Goal: Task Accomplishment & Management: Complete application form

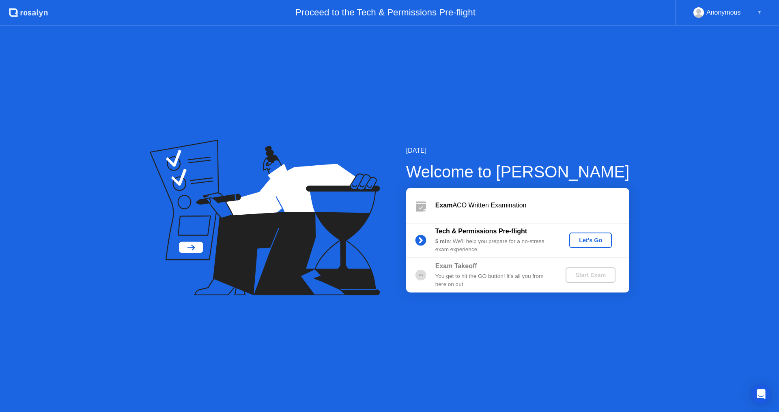
click at [295, 23] on div "Proceed to the Tech & Permissions Pre-flight" at bounding box center [361, 13] width 627 height 26
click at [596, 238] on div "Let's Go" at bounding box center [590, 240] width 36 height 6
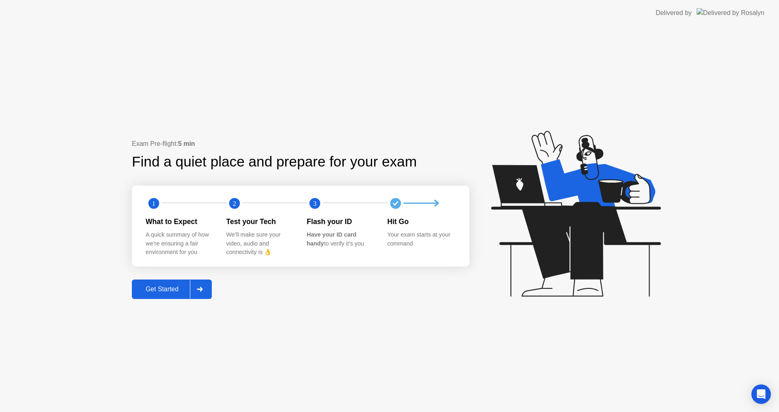
click at [206, 287] on div at bounding box center [199, 289] width 19 height 19
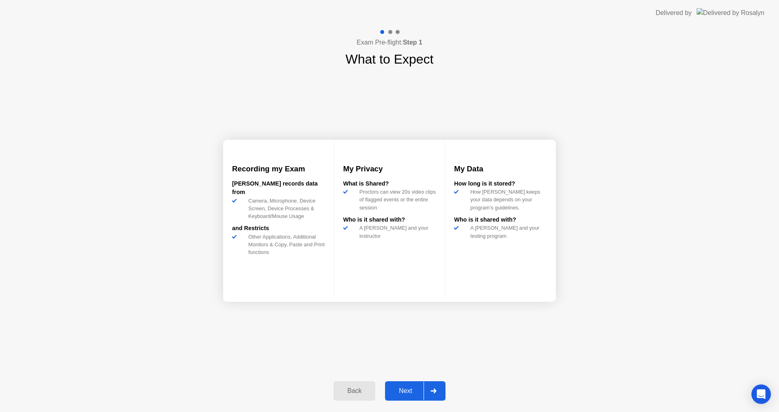
click at [404, 390] on div "Next" at bounding box center [405, 391] width 36 height 7
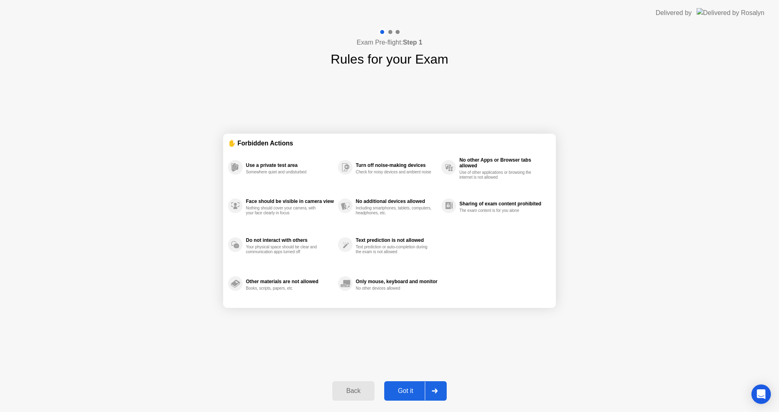
click at [423, 384] on button "Got it" at bounding box center [415, 391] width 62 height 19
select select "Available cameras"
select select "Available speakers"
select select "Available microphones"
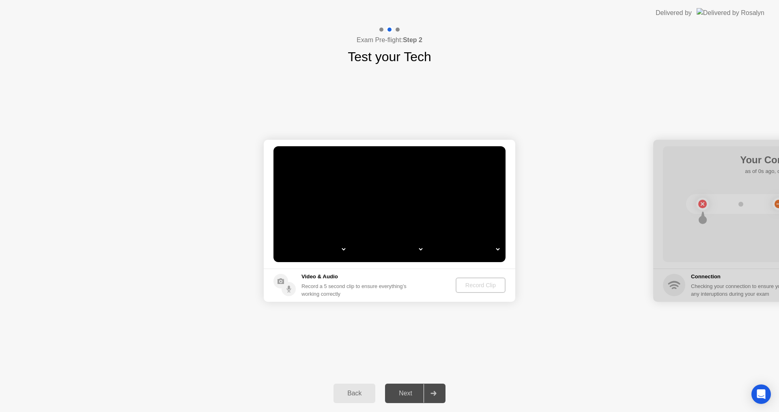
select select "**********"
select select "*"
select select "*******"
click at [352, 388] on button "Back" at bounding box center [354, 393] width 42 height 19
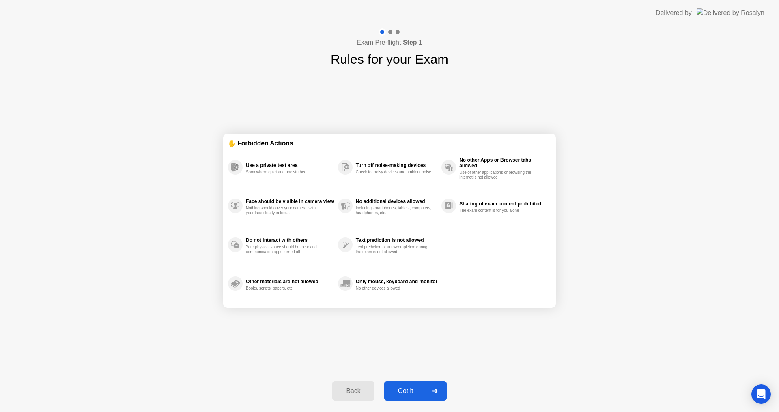
click at [435, 395] on div at bounding box center [434, 391] width 19 height 19
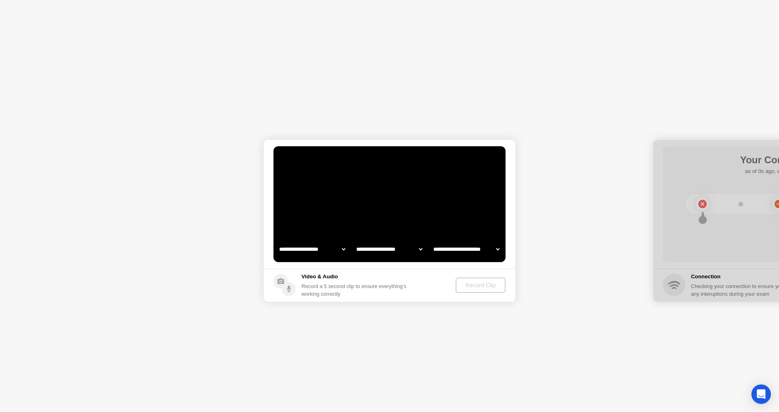
select select "**********"
select select "*******"
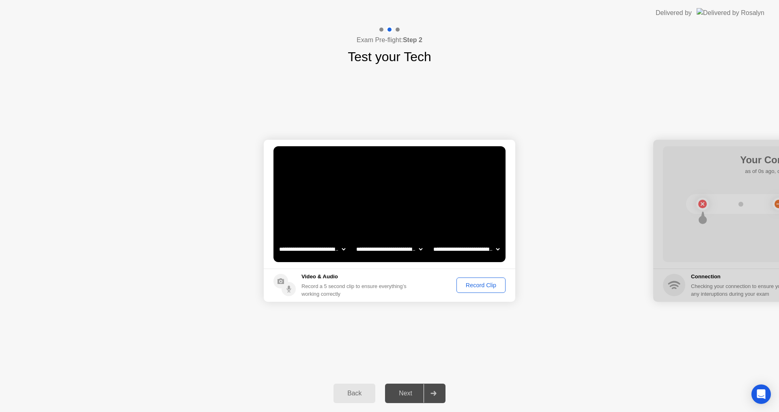
click at [473, 286] on div "Record Clip" at bounding box center [480, 285] width 43 height 6
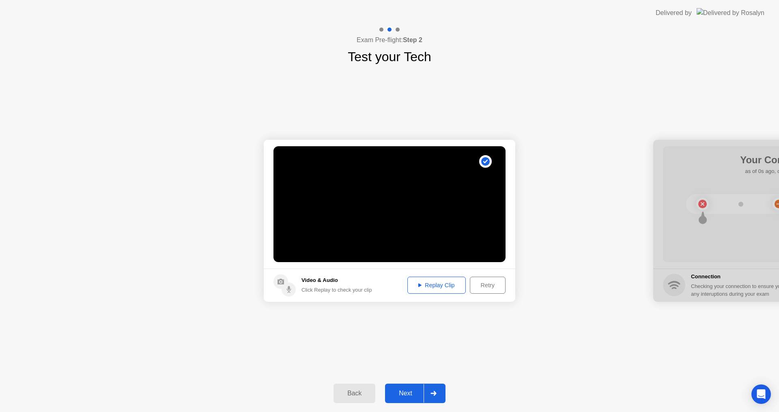
click at [427, 400] on div at bounding box center [432, 393] width 19 height 19
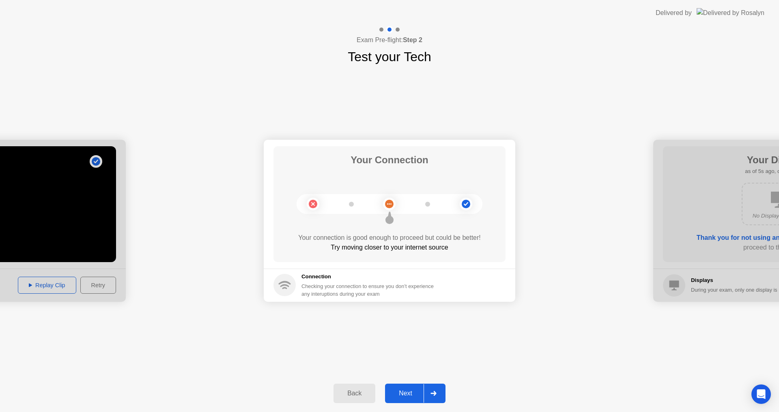
drag, startPoint x: 416, startPoint y: 407, endPoint x: 412, endPoint y: 390, distance: 17.0
click at [416, 407] on div "Back Next" at bounding box center [389, 393] width 779 height 37
click at [409, 375] on div "Back Next" at bounding box center [389, 393] width 779 height 37
click at [429, 393] on div at bounding box center [432, 393] width 19 height 19
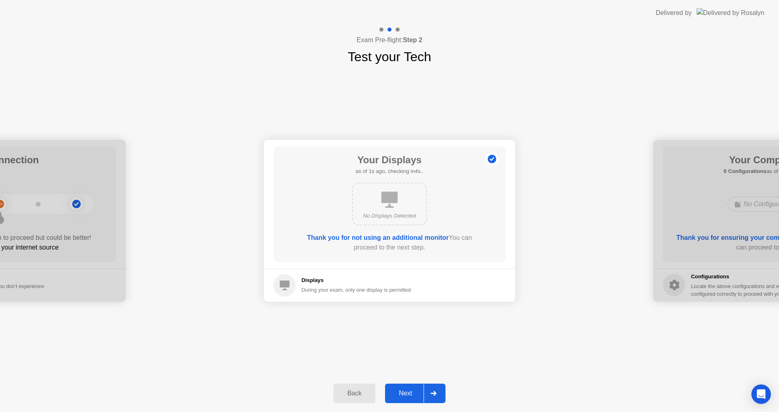
click at [428, 392] on div at bounding box center [432, 393] width 19 height 19
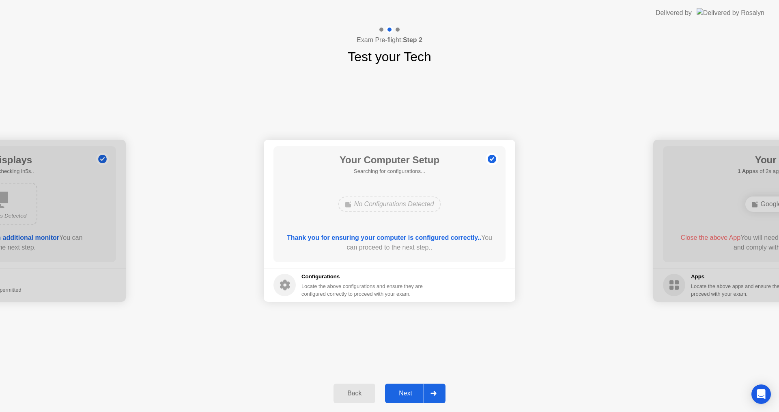
click at [428, 392] on div at bounding box center [432, 393] width 19 height 19
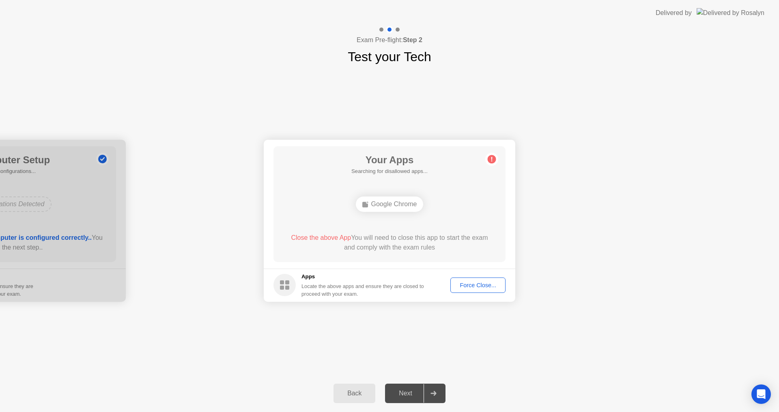
click at [477, 291] on button "Force Close..." at bounding box center [477, 285] width 55 height 15
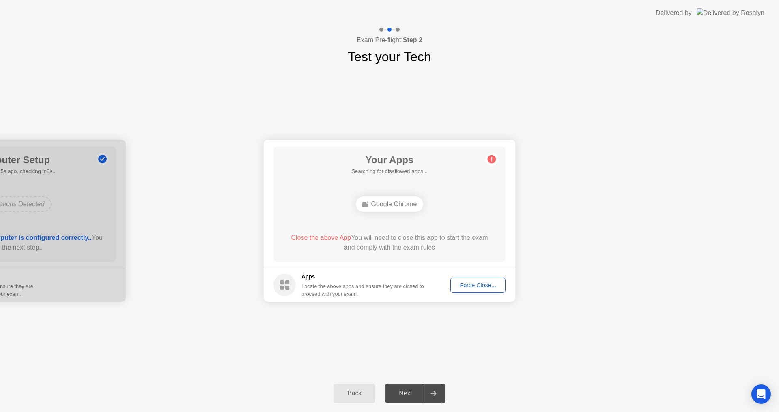
click at [481, 283] on div "Force Close..." at bounding box center [477, 285] width 49 height 6
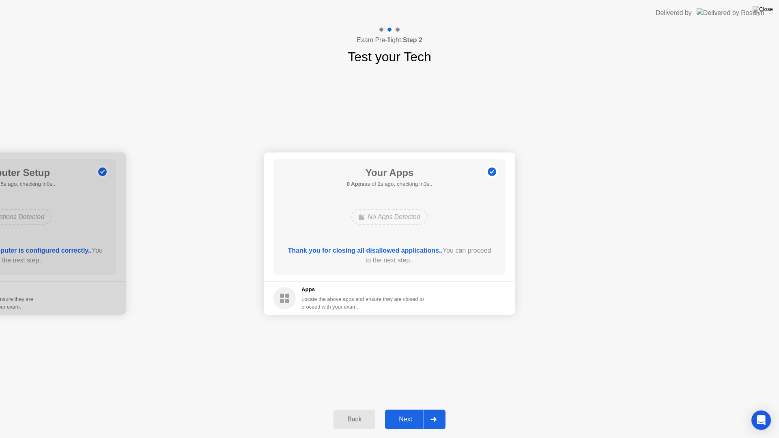
click at [429, 412] on div at bounding box center [432, 419] width 19 height 19
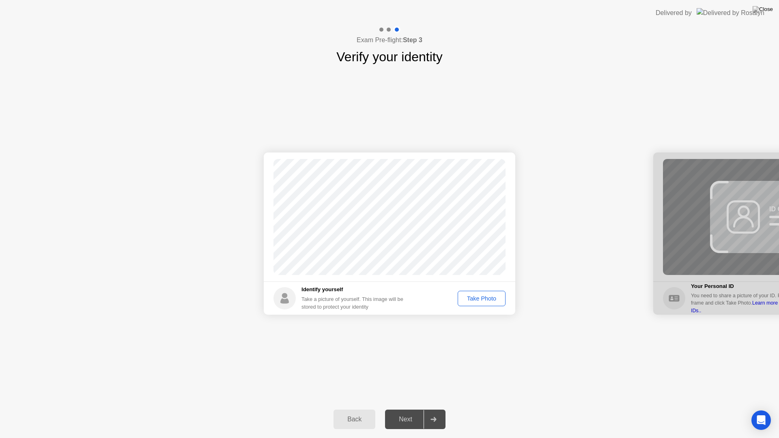
click at [494, 302] on div "Take Photo" at bounding box center [481, 298] width 42 height 6
click at [433, 412] on div at bounding box center [432, 419] width 19 height 19
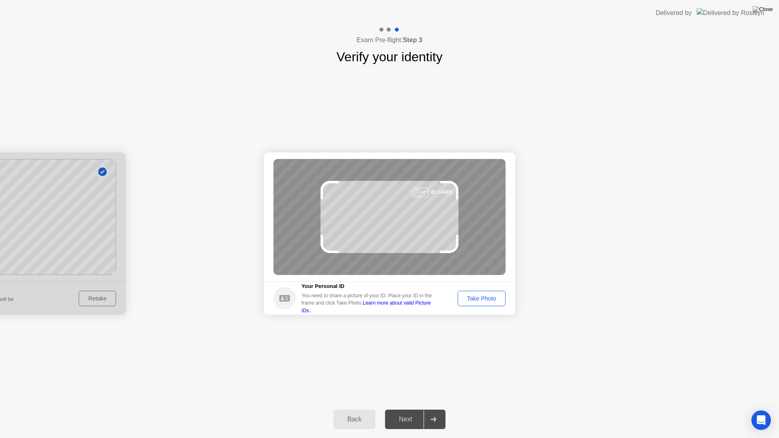
click at [458, 408] on div "Back Next" at bounding box center [389, 419] width 779 height 37
click at [496, 302] on div "Take Photo" at bounding box center [481, 298] width 42 height 6
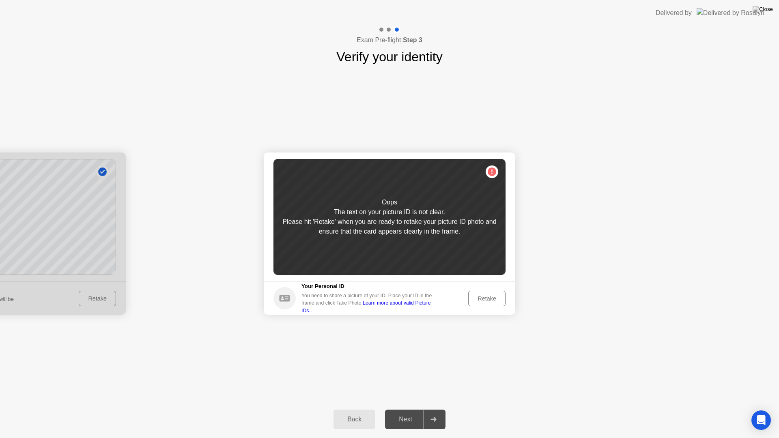
click at [486, 297] on div "Retake" at bounding box center [487, 298] width 32 height 6
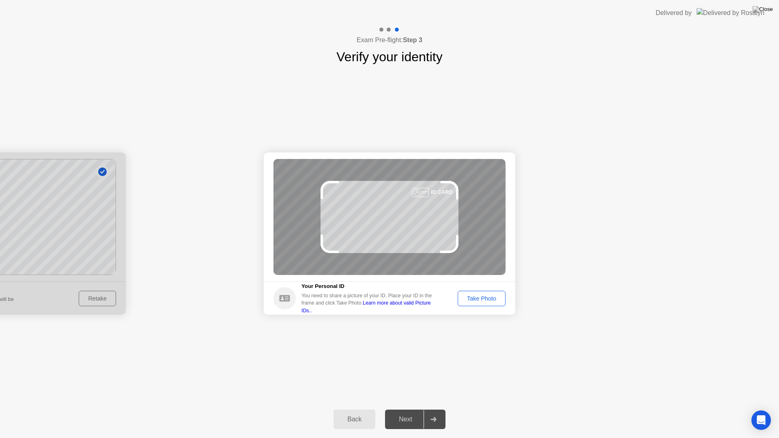
click at [486, 297] on div "Take Photo" at bounding box center [481, 298] width 42 height 6
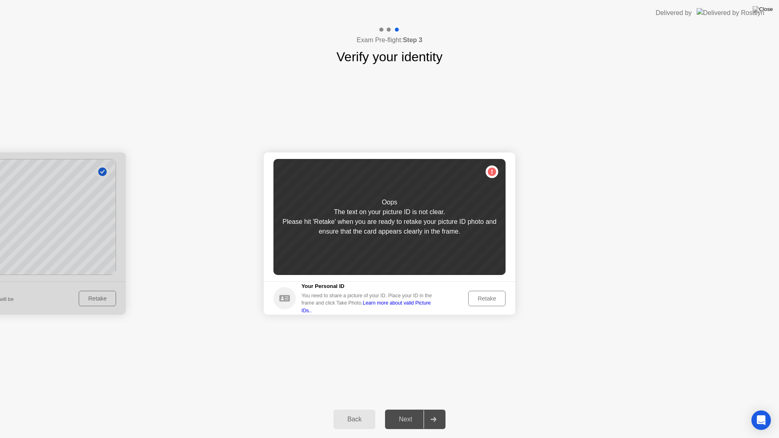
click at [498, 297] on div "Retake" at bounding box center [487, 298] width 32 height 6
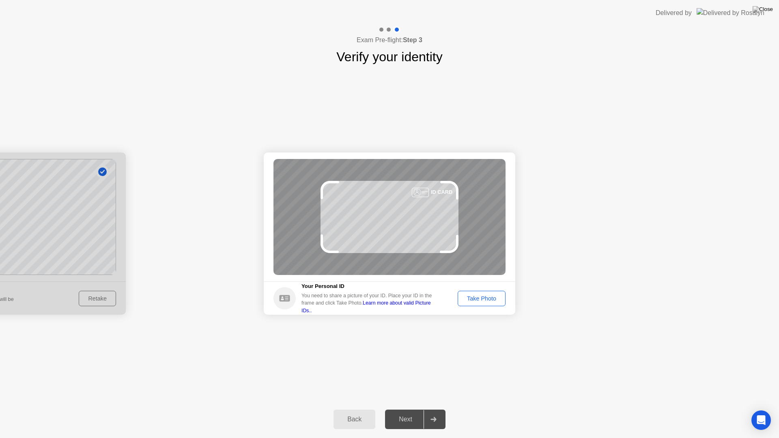
click at [498, 297] on div "Take Photo" at bounding box center [481, 298] width 42 height 6
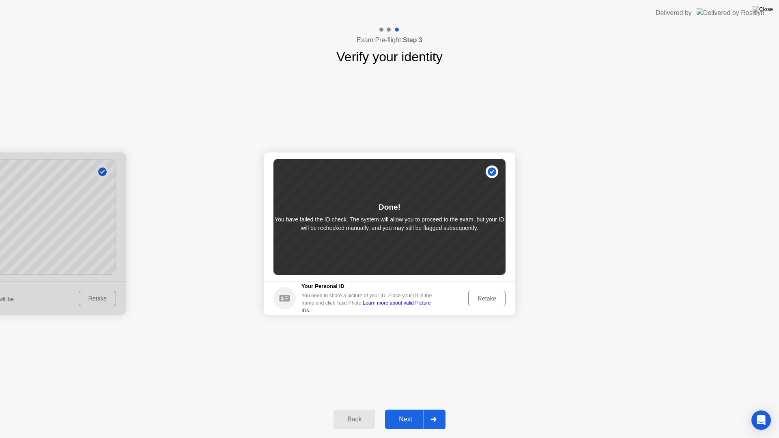
click at [399, 412] on div "Next" at bounding box center [405, 419] width 36 height 7
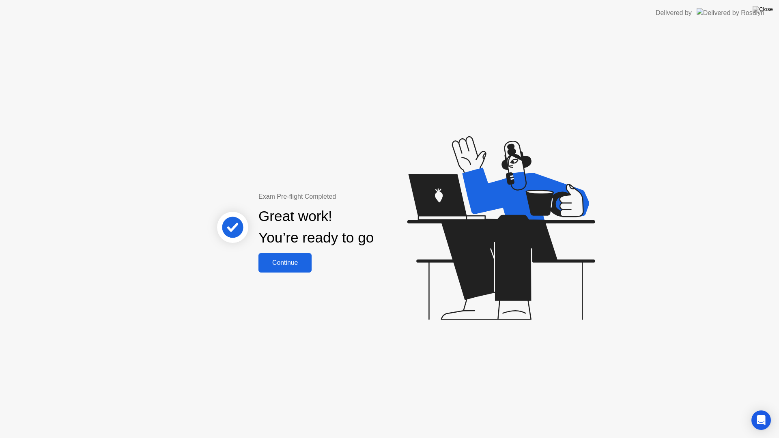
click at [295, 266] on div "Continue" at bounding box center [285, 262] width 48 height 7
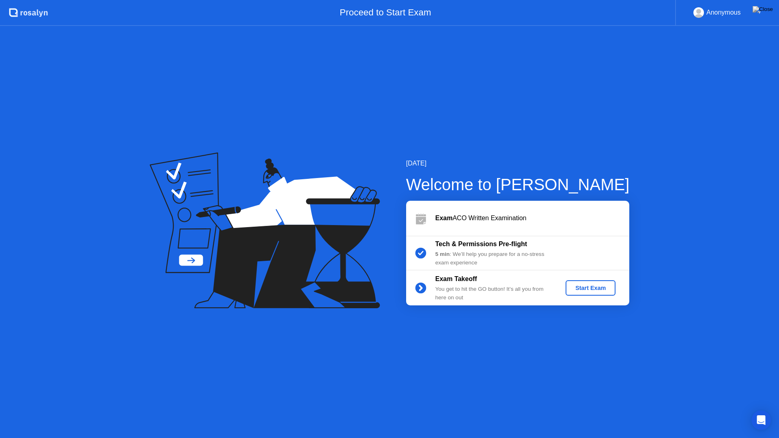
click at [598, 285] on div "Start Exam" at bounding box center [589, 288] width 43 height 6
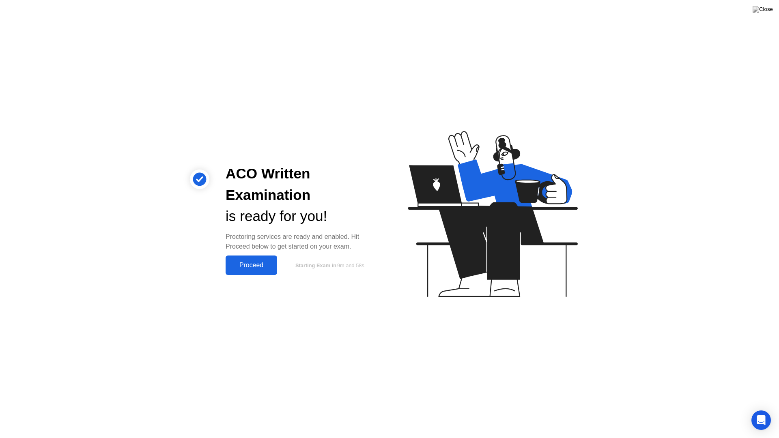
click at [261, 264] on div "Proceed" at bounding box center [251, 265] width 47 height 7
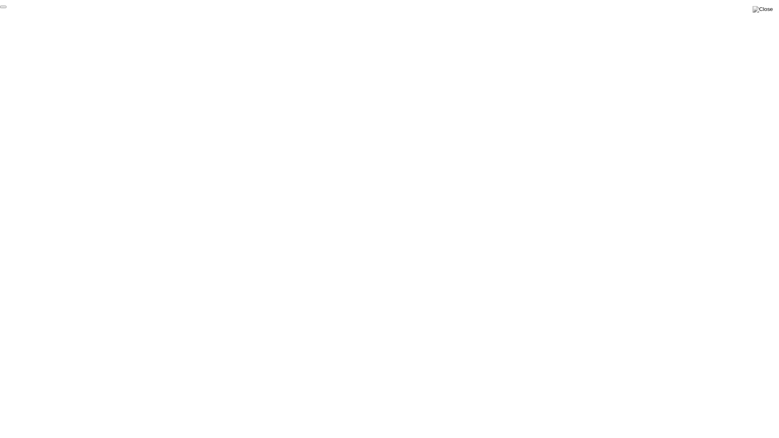
click at [6, 8] on button "End Proctoring Session" at bounding box center [3, 7] width 6 height 2
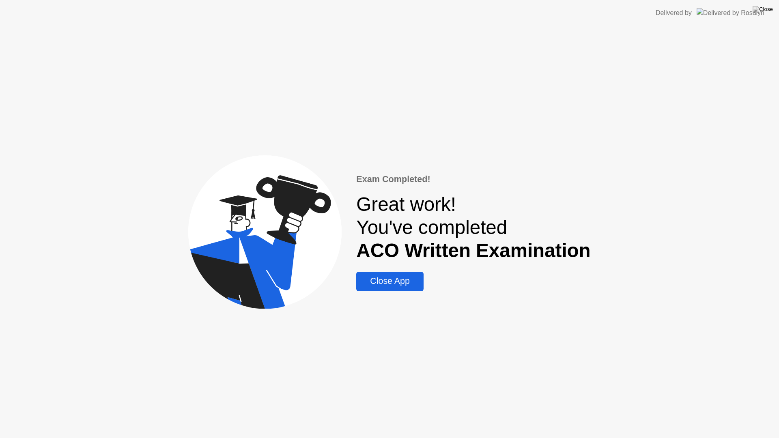
click at [404, 282] on div "Close App" at bounding box center [389, 281] width 62 height 10
